Goal: Entertainment & Leisure: Consume media (video, audio)

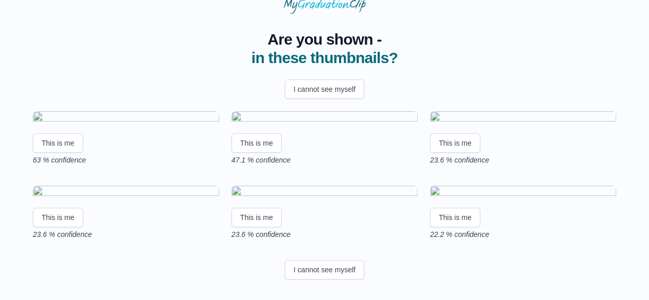
scroll to position [215, 0]
click at [327, 271] on button "I cannot see myself" at bounding box center [325, 269] width 80 height 19
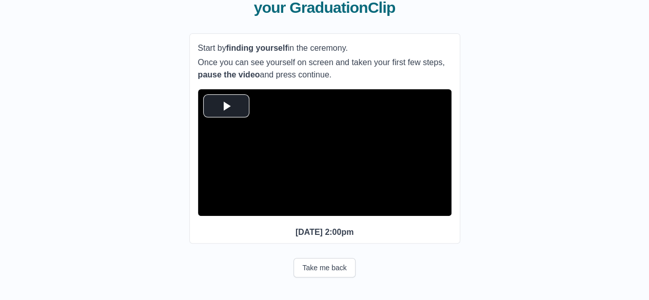
scroll to position [107, 0]
click at [226, 106] on span "Video Player" at bounding box center [226, 106] width 0 height 0
click at [229, 201] on span "Video Player" at bounding box center [229, 201] width 0 height 0
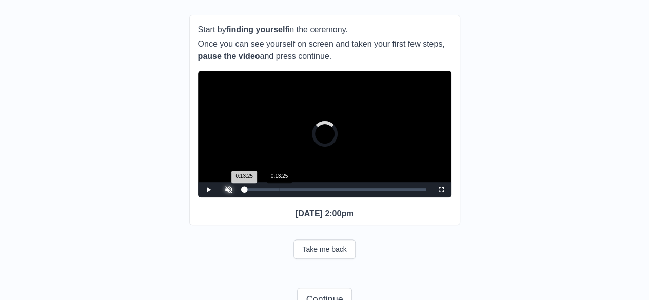
click at [279, 191] on div "Loaded : 0% 0:13:25 0:13:25 Progress : 0%" at bounding box center [335, 189] width 182 height 3
click at [229, 182] on span "Video Player" at bounding box center [229, 182] width 0 height 0
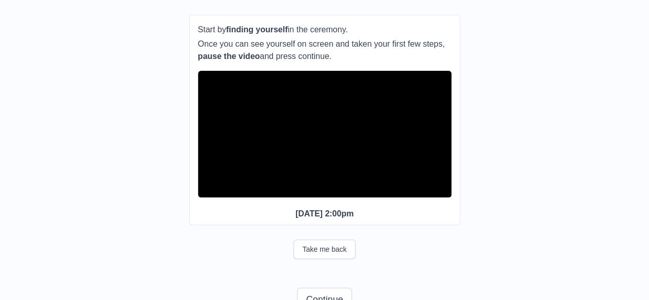
click at [229, 182] on span "Video Player" at bounding box center [229, 182] width 0 height 0
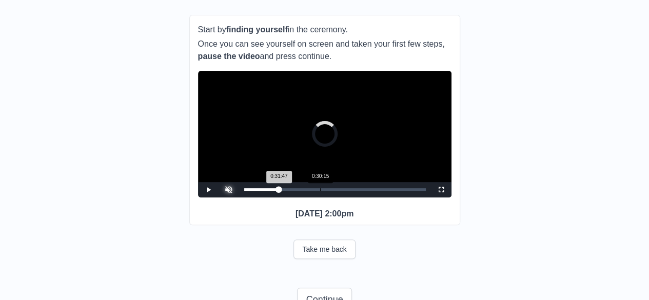
click at [326, 197] on div "Loaded : 0% 0:30:15 0:31:47 Progress : 0%" at bounding box center [335, 189] width 192 height 15
click at [350, 191] on div "Loaded : 0% 0:40:29 0:40:53 Progress : 0%" at bounding box center [335, 189] width 182 height 3
click at [364, 197] on div "Loaded : 0% 0:46:24 0:46:24 Progress : 0%" at bounding box center [335, 189] width 192 height 15
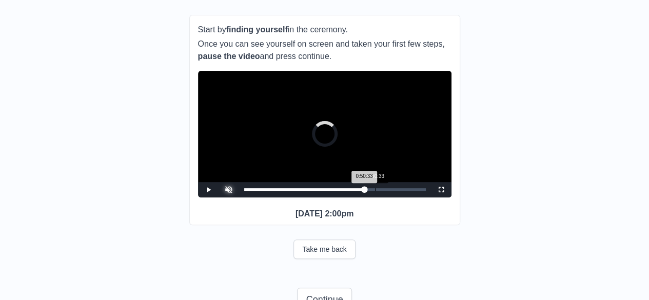
click at [375, 197] on div "Loaded : 0% 0:50:33 0:50:33 Progress : 0%" at bounding box center [335, 189] width 192 height 15
click at [388, 197] on div "Loaded : 0% 0:55:18 0:55:30 Progress : 0%" at bounding box center [335, 189] width 192 height 15
click at [393, 197] on div "Loaded : 0% 0:57:28 0:55:31 Progress : 0%" at bounding box center [335, 189] width 192 height 15
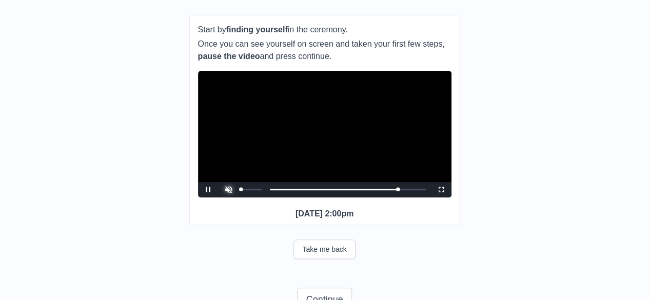
click at [229, 182] on span "Video Player" at bounding box center [229, 182] width 0 height 0
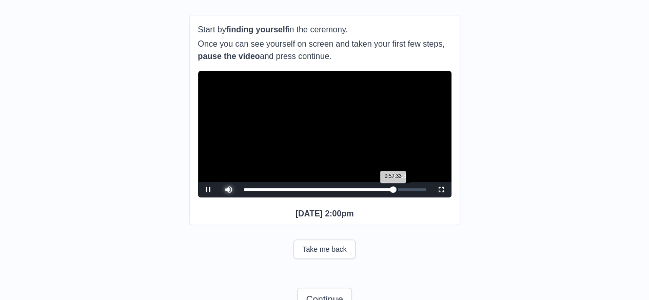
click at [397, 191] on div "0:59:03" at bounding box center [397, 189] width 1 height 3
click at [402, 197] on div "Loaded : 0% 1:01:01 1:01:01 Progress : 0%" at bounding box center [335, 189] width 192 height 15
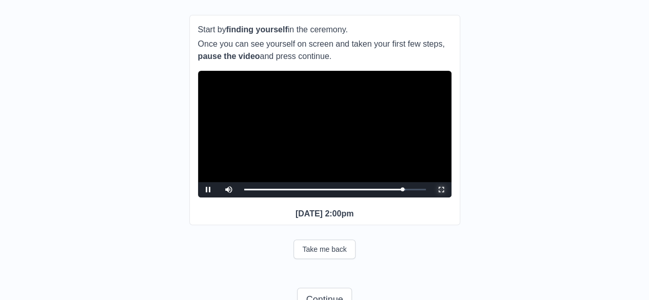
click at [441, 190] on span "Video Player" at bounding box center [441, 190] width 0 height 0
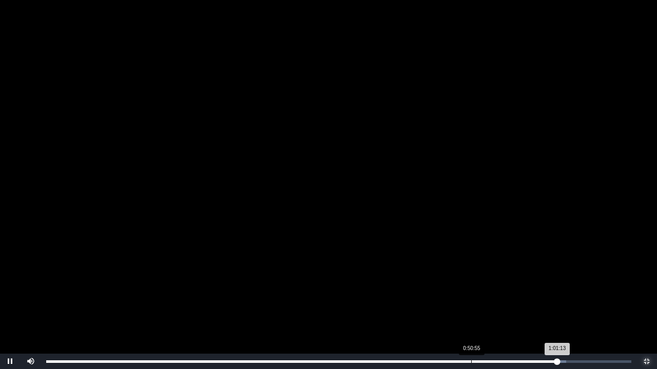
click at [471, 300] on div "Loaded : 0% 0:50:55 1:01:13 Progress : 0%" at bounding box center [338, 361] width 595 height 15
click at [466, 300] on div "0:50:18" at bounding box center [466, 362] width 1 height 3
click at [458, 300] on div "0:49:23" at bounding box center [458, 362] width 1 height 3
click at [448, 300] on div "0:48:13" at bounding box center [448, 362] width 1 height 3
click at [441, 300] on div "0:47:21" at bounding box center [441, 362] width 1 height 3
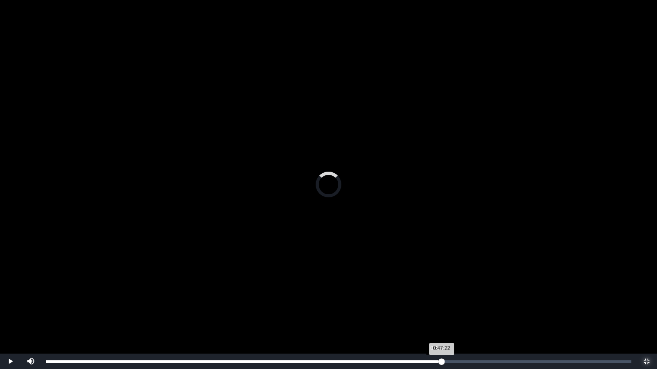
click at [438, 300] on div "0:47:22 Progress : 0%" at bounding box center [243, 362] width 395 height 3
click at [436, 300] on div "0:46:48 Progress : 0%" at bounding box center [242, 362] width 392 height 3
click at [433, 300] on div "0:46:49 Progress : 0%" at bounding box center [241, 362] width 390 height 3
click at [425, 300] on div "0:45:27" at bounding box center [425, 362] width 1 height 3
click at [422, 300] on div "0:45:01 Progress : 0%" at bounding box center [235, 362] width 379 height 3
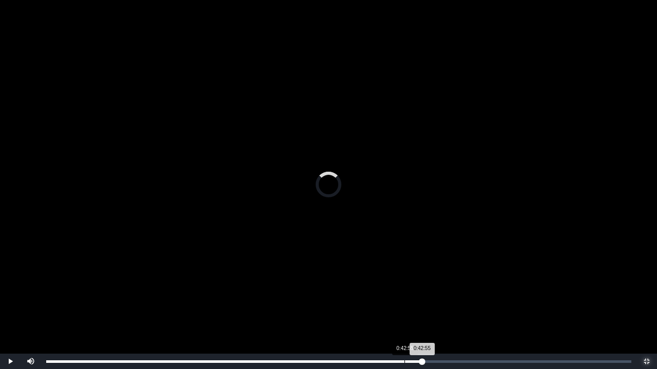
click at [404, 300] on div "Loaded : 0% 0:42:55 0:42:55 Progress : 0%" at bounding box center [338, 361] width 595 height 15
click at [396, 300] on div "Loaded : 0% 0:42:00 0:41:56 Progress : 0%" at bounding box center [338, 361] width 595 height 15
click at [390, 300] on div "Loaded : 0% 0:41:16 0:41:16 Progress : 0%" at bounding box center [338, 361] width 595 height 15
click at [387, 300] on div "0:40:50 Progress : 0%" at bounding box center [218, 362] width 344 height 3
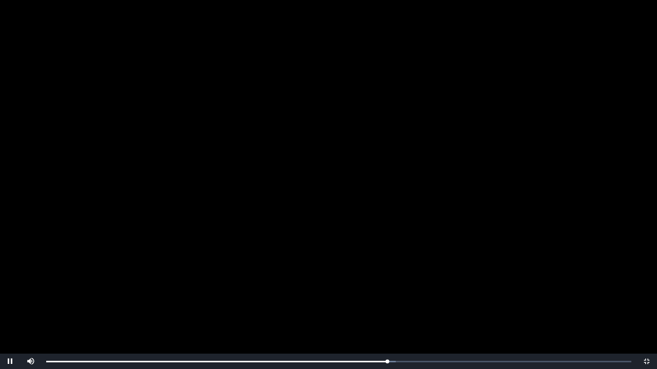
click at [419, 300] on video "Video Player" at bounding box center [328, 184] width 657 height 369
click at [393, 300] on video "Video Player" at bounding box center [328, 184] width 657 height 369
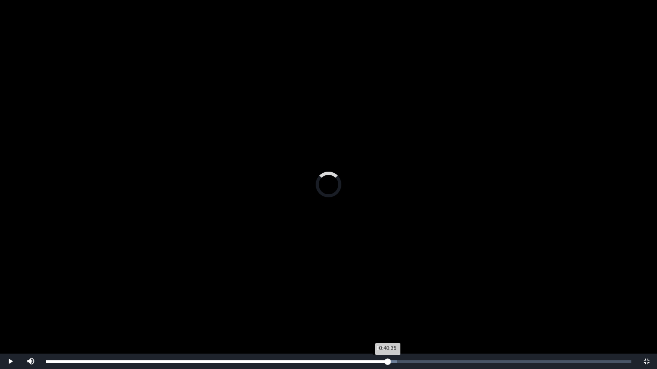
click at [385, 300] on div "0:40:35 Progress : 0%" at bounding box center [217, 362] width 342 height 3
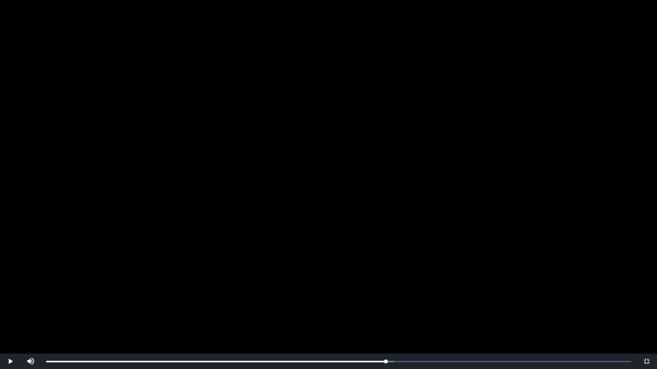
click at [403, 300] on video "Video Player" at bounding box center [328, 184] width 657 height 369
click at [646, 300] on span "Video Player" at bounding box center [646, 362] width 0 height 0
